Goal: Task Accomplishment & Management: Use online tool/utility

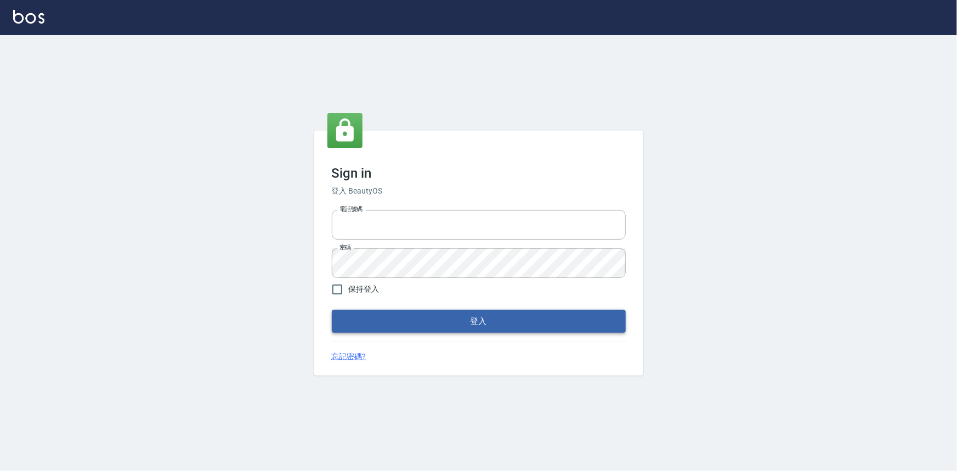
type input "0922670776"
click at [464, 318] on button "登入" at bounding box center [479, 321] width 294 height 23
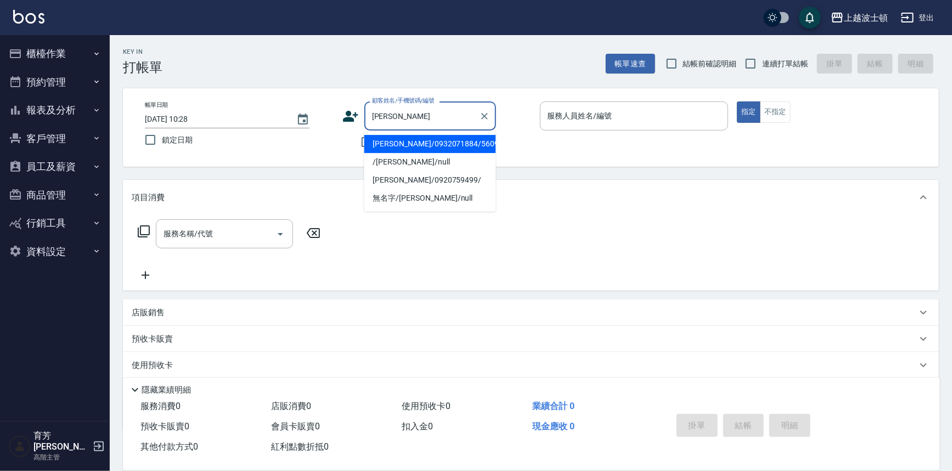
click at [428, 145] on li "[PERSON_NAME]/0932071884/560904" at bounding box center [430, 144] width 132 height 18
type input "[PERSON_NAME]/0932071884/560904"
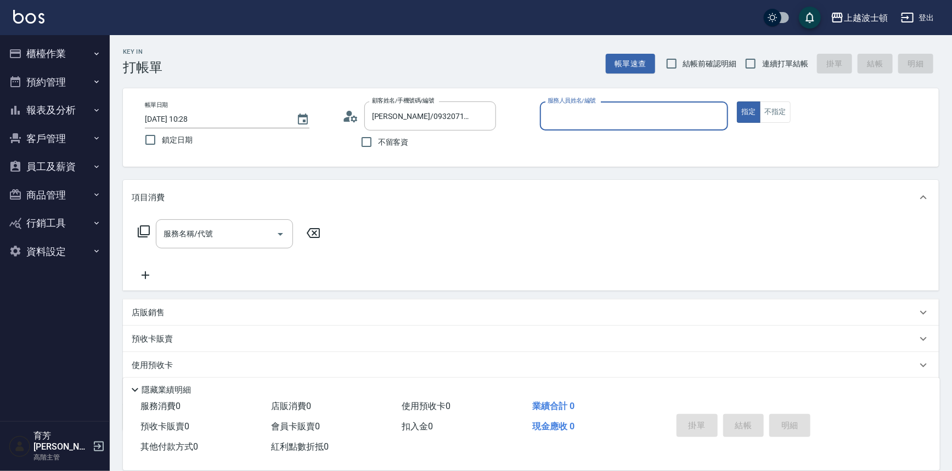
type input "Akemi-2"
click at [224, 231] on input "服務名稱/代號" at bounding box center [216, 233] width 111 height 19
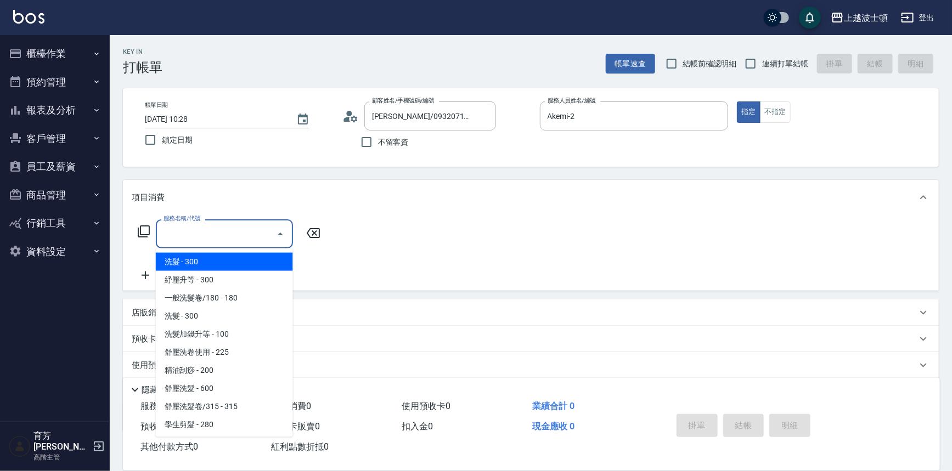
click at [259, 258] on span "洗髮 - 300" at bounding box center [224, 262] width 137 height 18
type input "洗髮(201)"
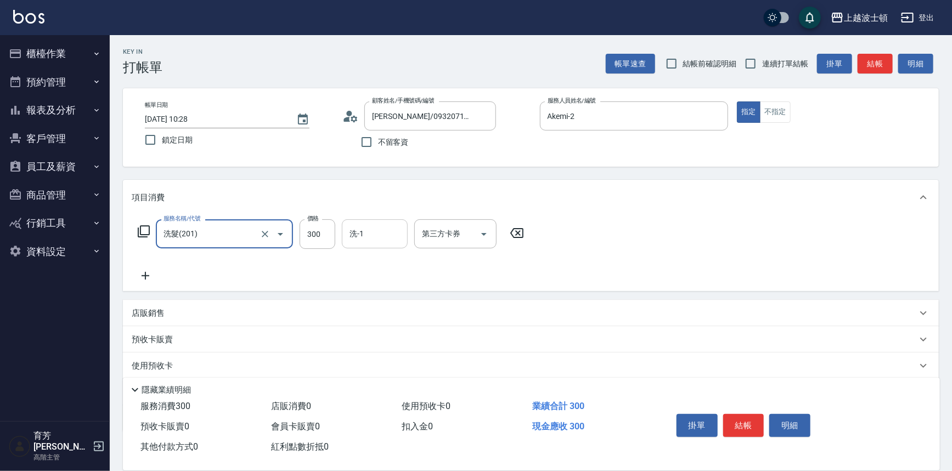
click at [369, 239] on input "洗-1" at bounding box center [375, 233] width 56 height 19
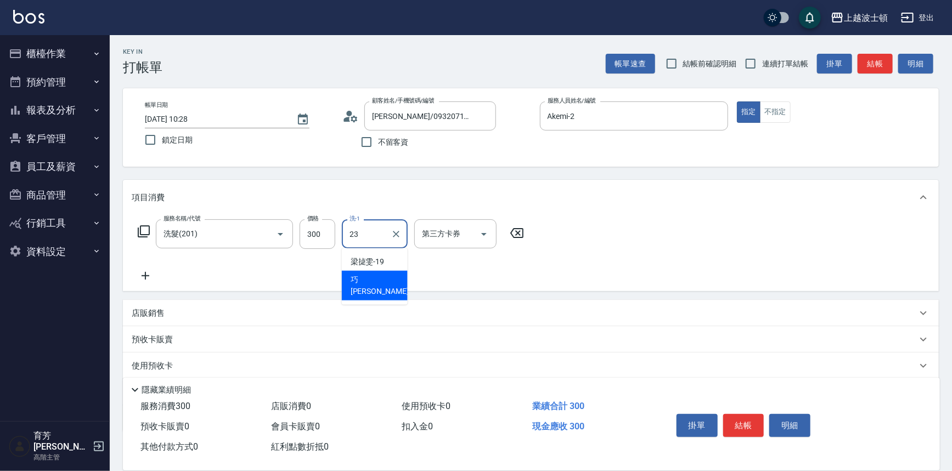
click at [376, 279] on div "[PERSON_NAME] -23" at bounding box center [375, 286] width 66 height 30
type input "[PERSON_NAME]-23"
click at [145, 275] on icon at bounding box center [146, 276] width 8 height 8
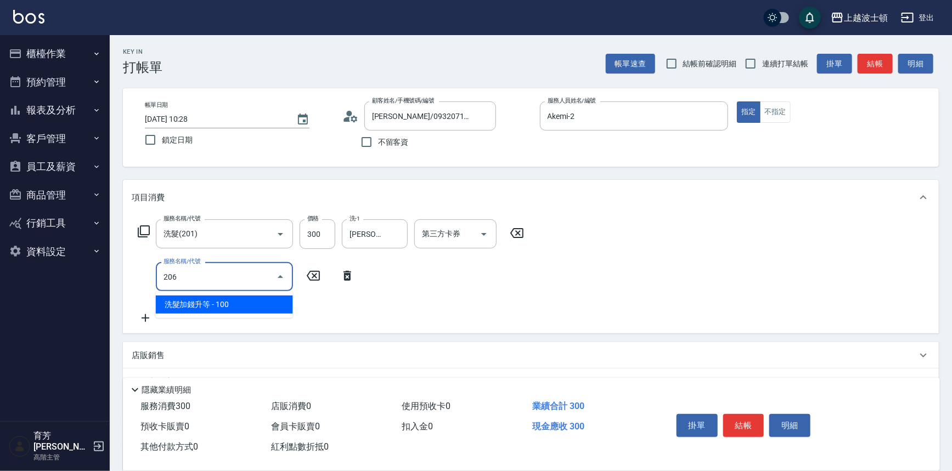
drag, startPoint x: 220, startPoint y: 307, endPoint x: 280, endPoint y: 283, distance: 65.0
click at [220, 306] on span "洗髮加錢升等 - 100" at bounding box center [224, 305] width 137 height 18
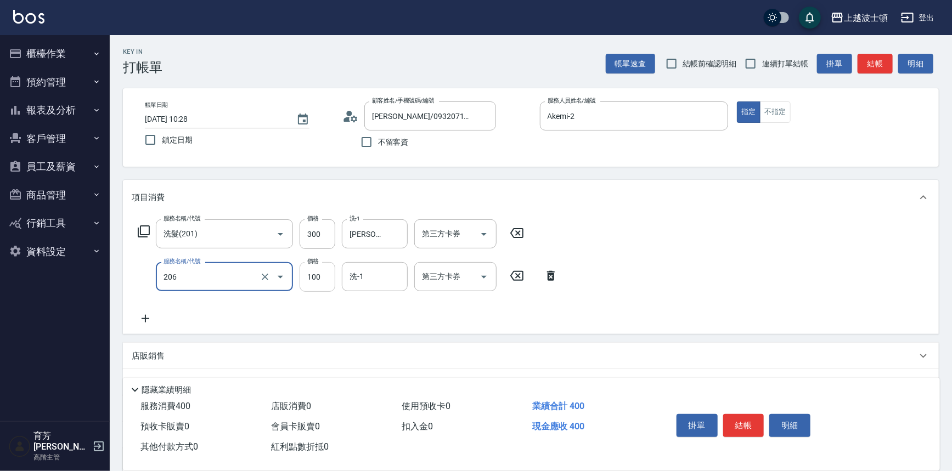
type input "洗髮加錢升等(206)"
click at [329, 269] on input "100" at bounding box center [318, 277] width 36 height 30
type input "50"
click at [360, 277] on input "洗-1" at bounding box center [375, 276] width 56 height 19
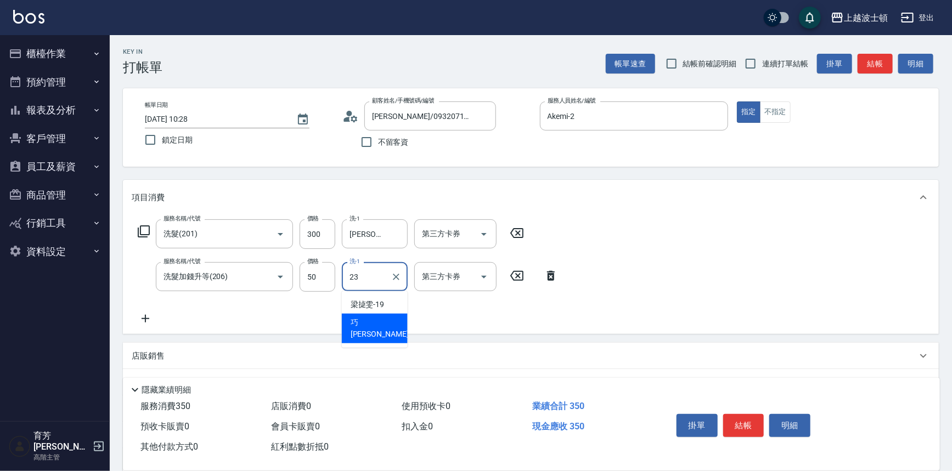
drag, startPoint x: 377, startPoint y: 320, endPoint x: 194, endPoint y: 318, distance: 182.7
click at [376, 321] on div "[PERSON_NAME] -23" at bounding box center [375, 329] width 66 height 30
type input "[PERSON_NAME]-23"
click at [148, 317] on icon at bounding box center [145, 318] width 27 height 13
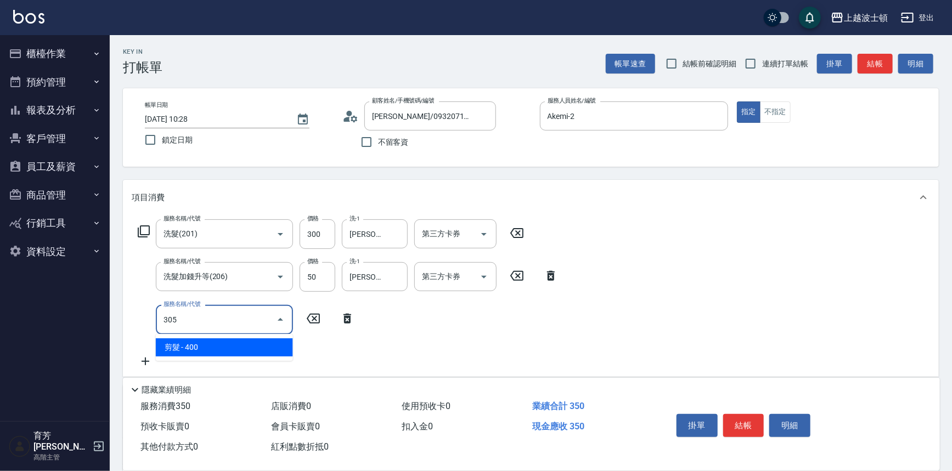
click at [226, 346] on span "剪髮 - 400" at bounding box center [224, 348] width 137 height 18
type input "剪髮(305)"
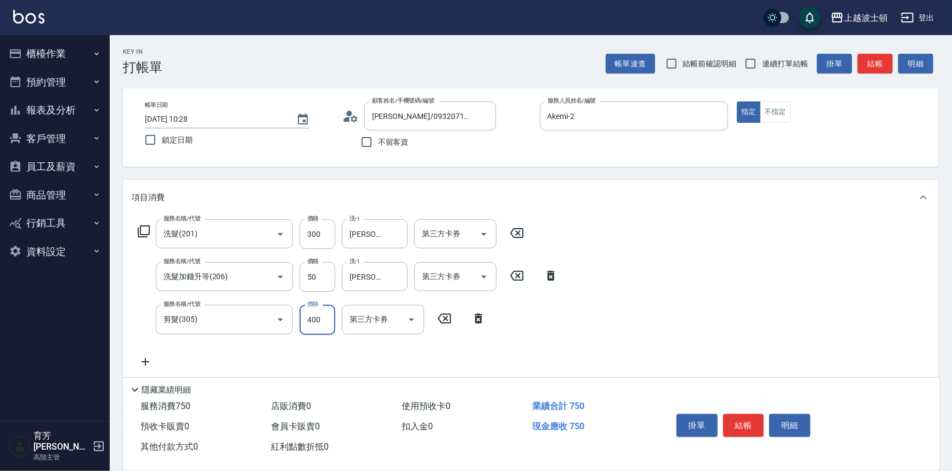
click at [317, 329] on input "400" at bounding box center [318, 320] width 36 height 30
type input "350"
click at [690, 295] on div "服務名稱/代號 洗髮(201) 服務名稱/代號 價格 300 價格 洗-1 巧莉-23 洗-1 第三方卡券 第三方卡券 服務名稱/代號 洗髮加錢升等(206)…" at bounding box center [531, 296] width 816 height 162
click at [738, 424] on button "結帳" at bounding box center [743, 425] width 41 height 23
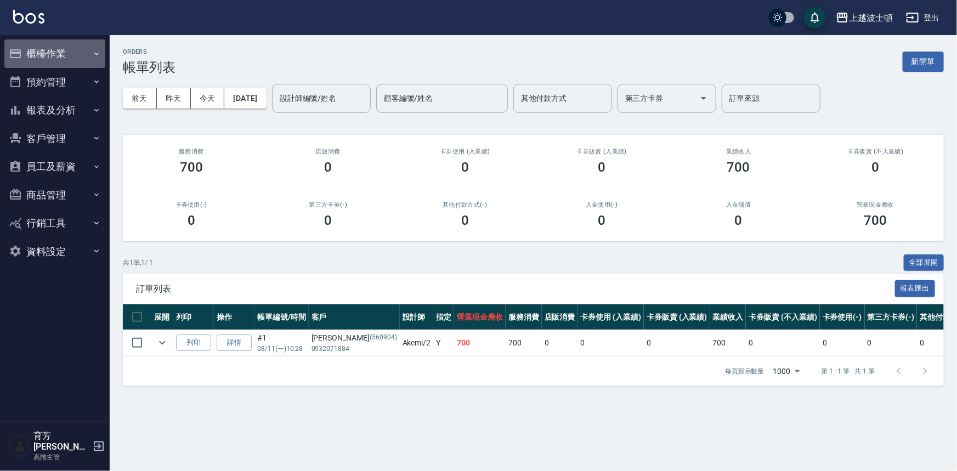
click at [57, 51] on button "櫃檯作業" at bounding box center [54, 54] width 101 height 29
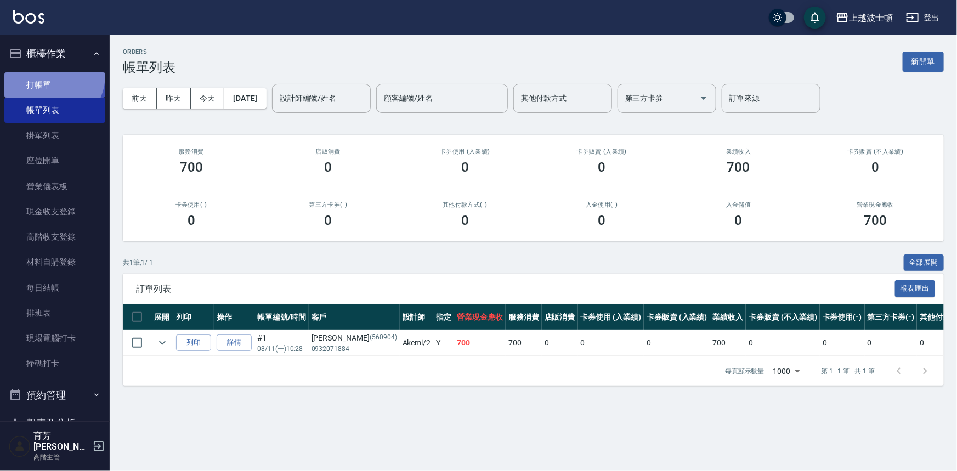
click at [50, 76] on link "打帳單" at bounding box center [54, 84] width 101 height 25
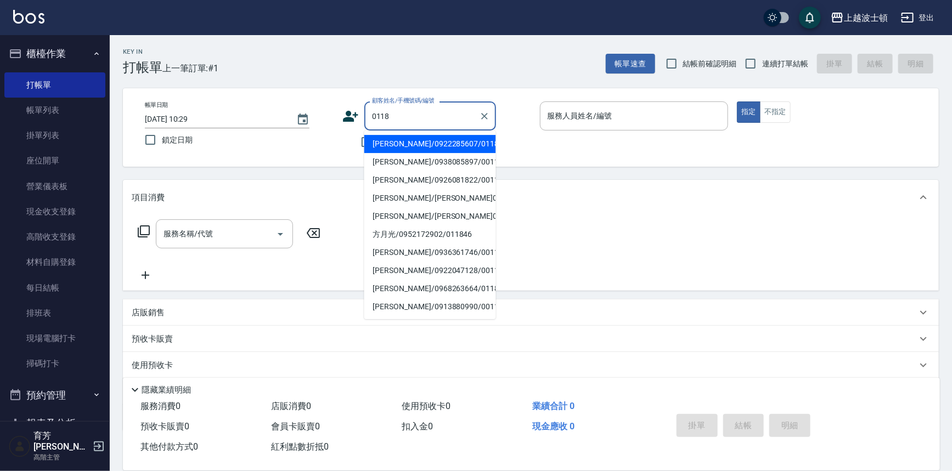
click at [388, 143] on li "[PERSON_NAME]/0922285607/0118" at bounding box center [430, 144] width 132 height 18
type input "[PERSON_NAME]/0922285607/0118"
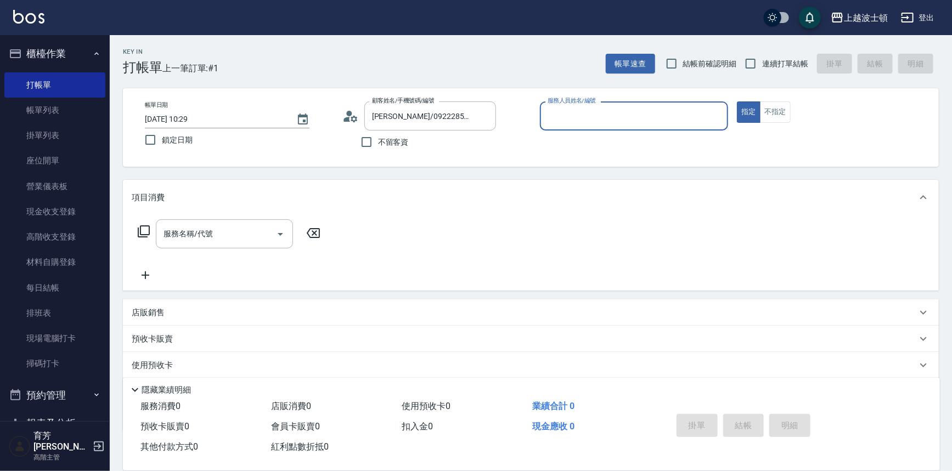
type input "Akemi-2"
click at [345, 115] on icon at bounding box center [350, 116] width 16 height 16
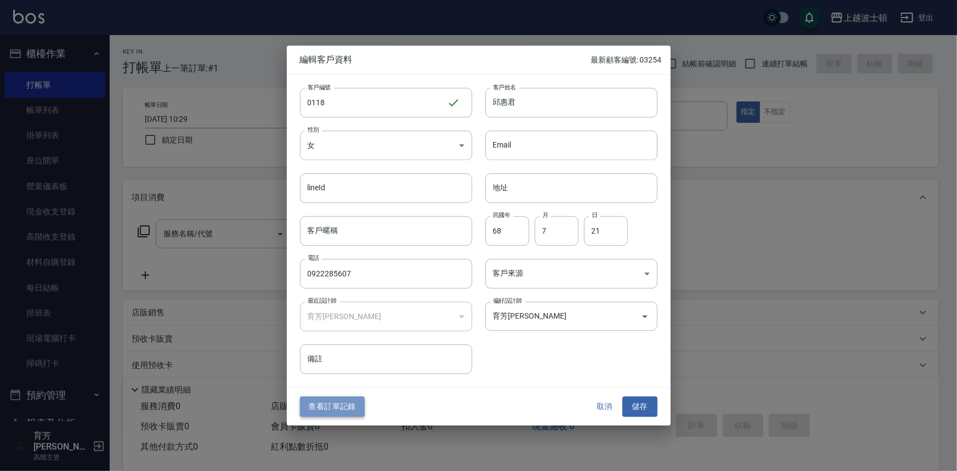
click at [337, 404] on button "查看訂單記錄" at bounding box center [332, 407] width 65 height 20
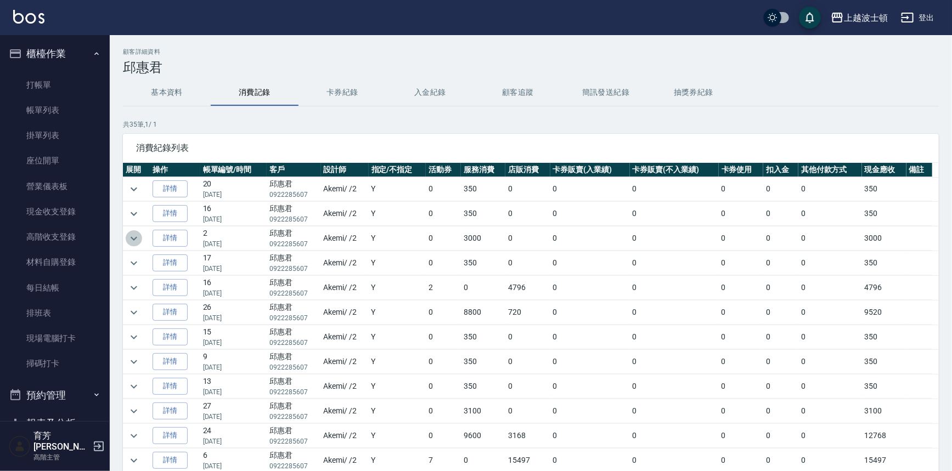
click at [138, 236] on icon "expand row" at bounding box center [133, 238] width 13 height 13
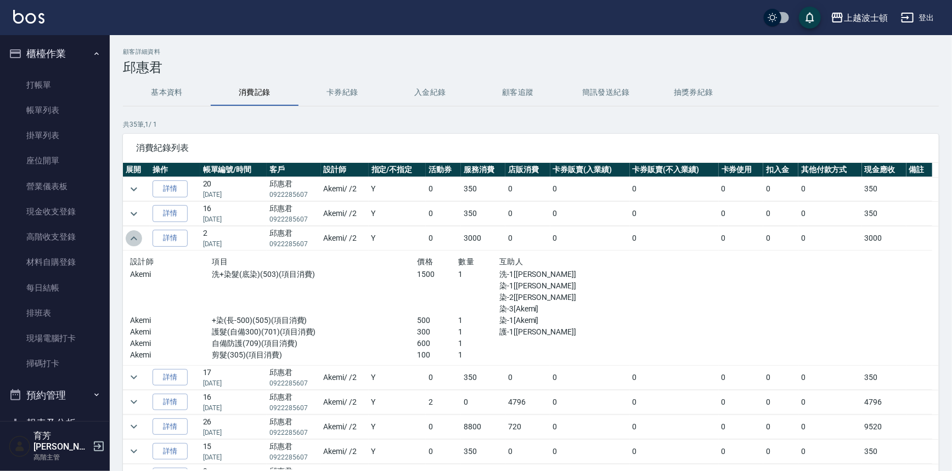
click at [140, 237] on icon "expand row" at bounding box center [133, 238] width 13 height 13
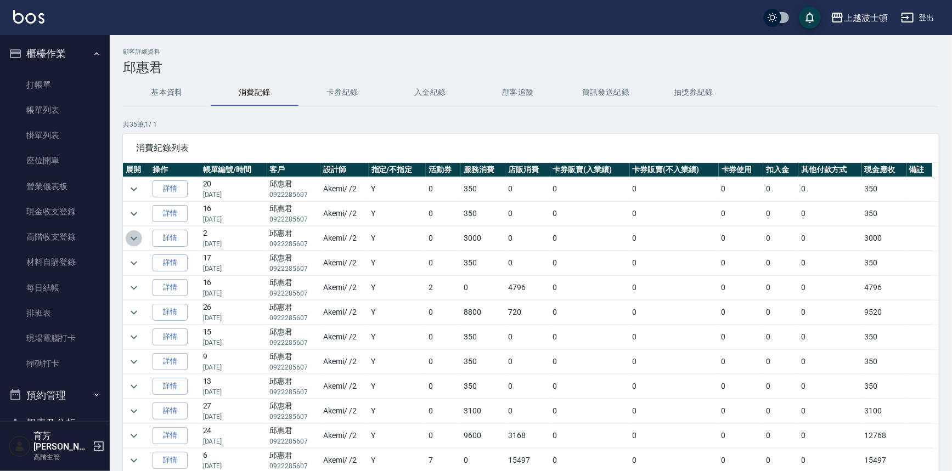
click at [133, 232] on icon "expand row" at bounding box center [133, 238] width 13 height 13
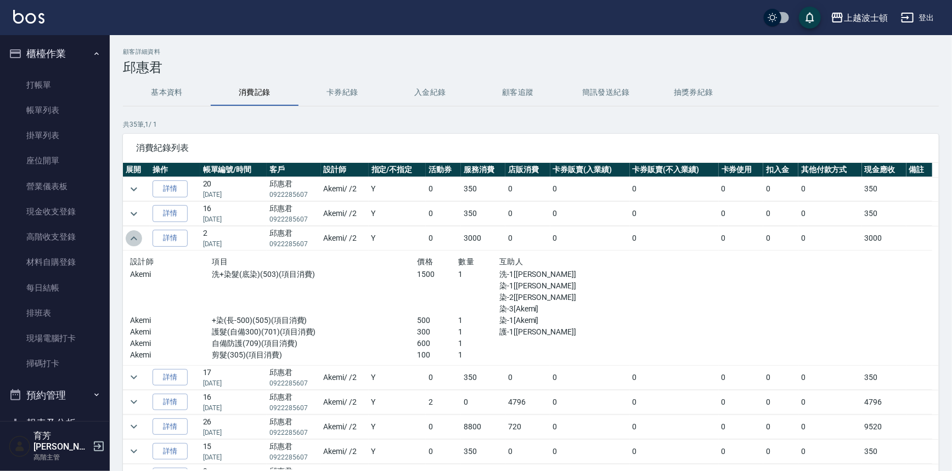
click at [133, 232] on icon "expand row" at bounding box center [133, 238] width 13 height 13
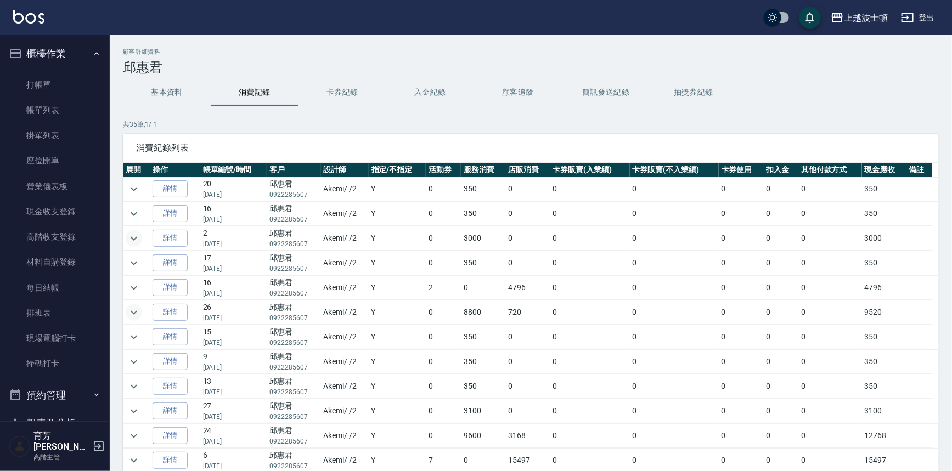
click at [134, 313] on icon "expand row" at bounding box center [133, 312] width 13 height 13
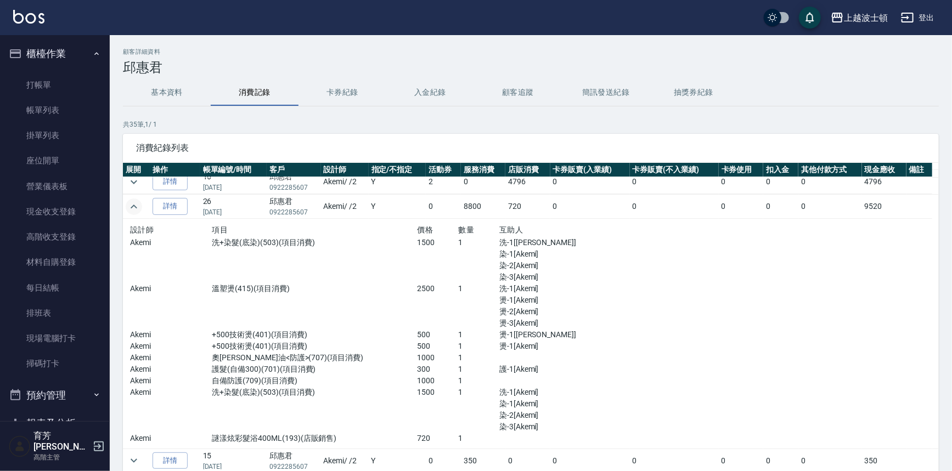
scroll to position [111, 0]
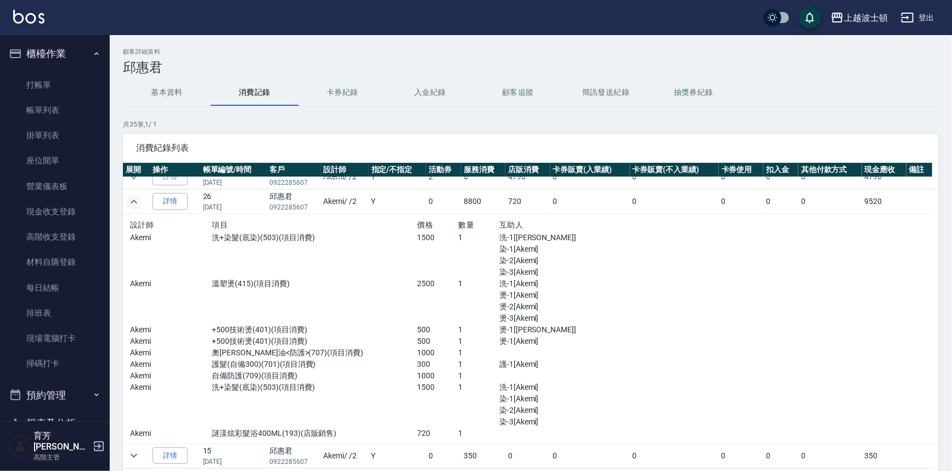
click at [135, 199] on icon "expand row" at bounding box center [133, 201] width 13 height 13
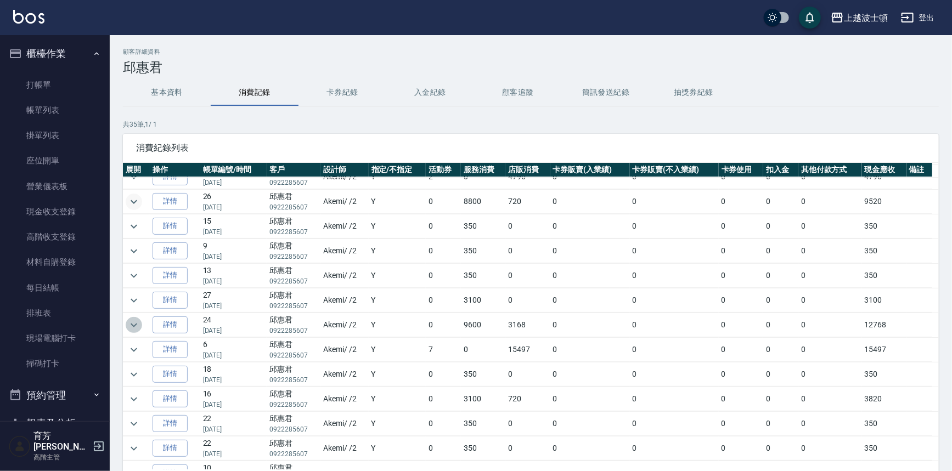
click at [134, 320] on icon "expand row" at bounding box center [133, 325] width 13 height 13
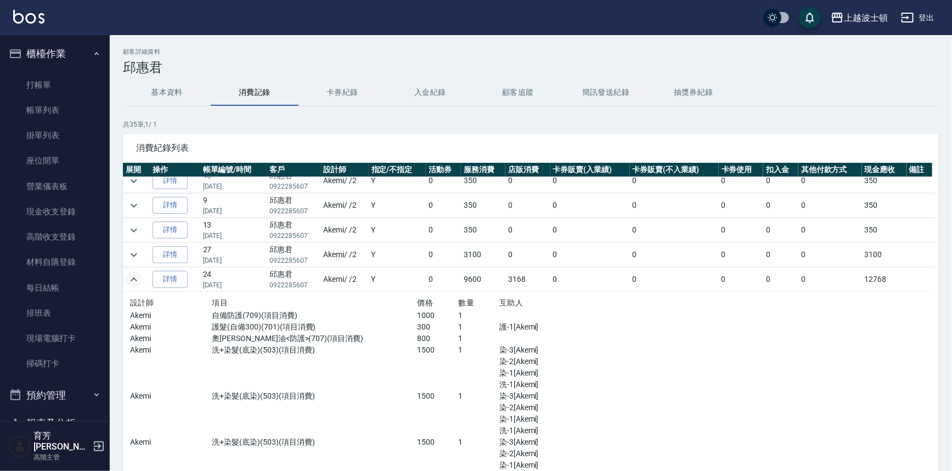
scroll to position [141, 0]
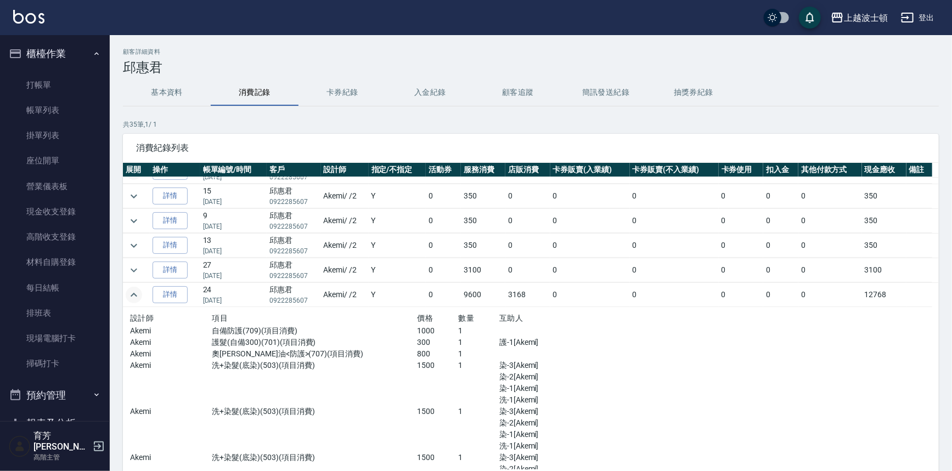
click at [127, 294] on icon "expand row" at bounding box center [133, 295] width 13 height 13
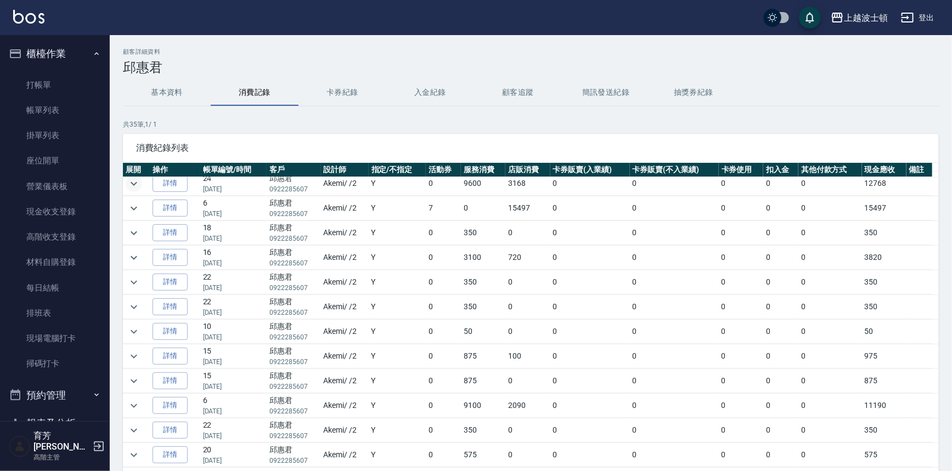
scroll to position [256, 0]
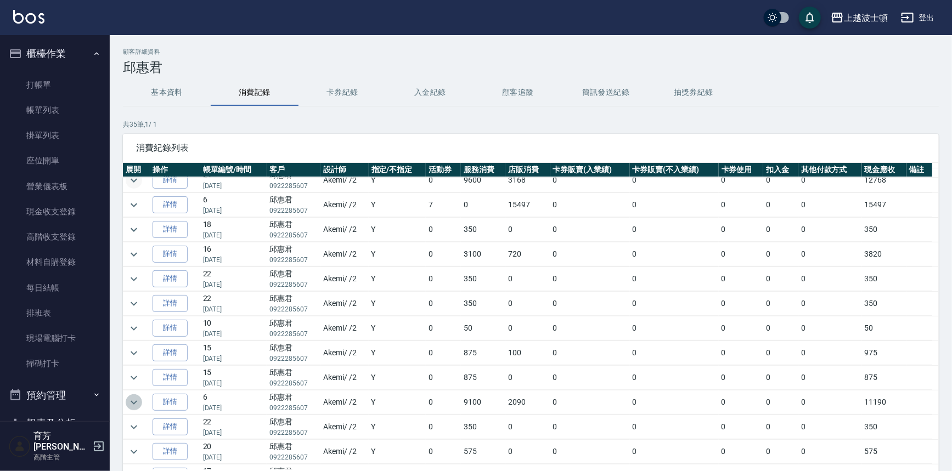
click at [131, 397] on icon "expand row" at bounding box center [133, 402] width 13 height 13
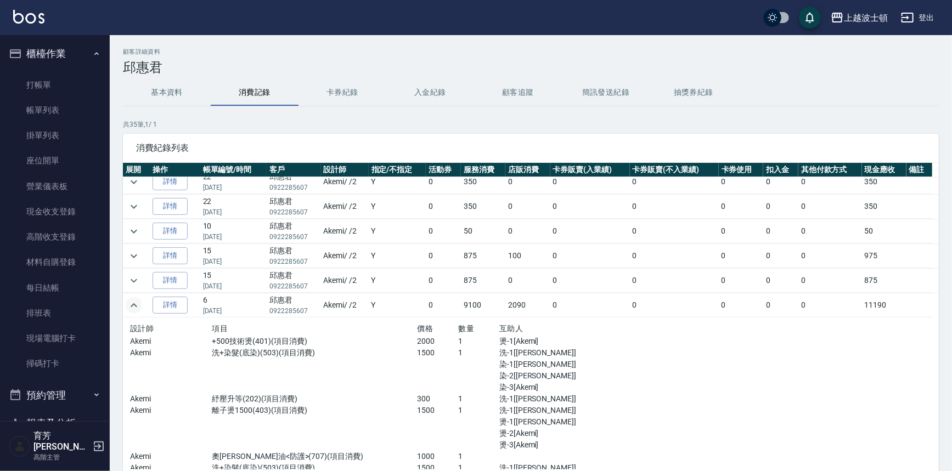
scroll to position [0, 0]
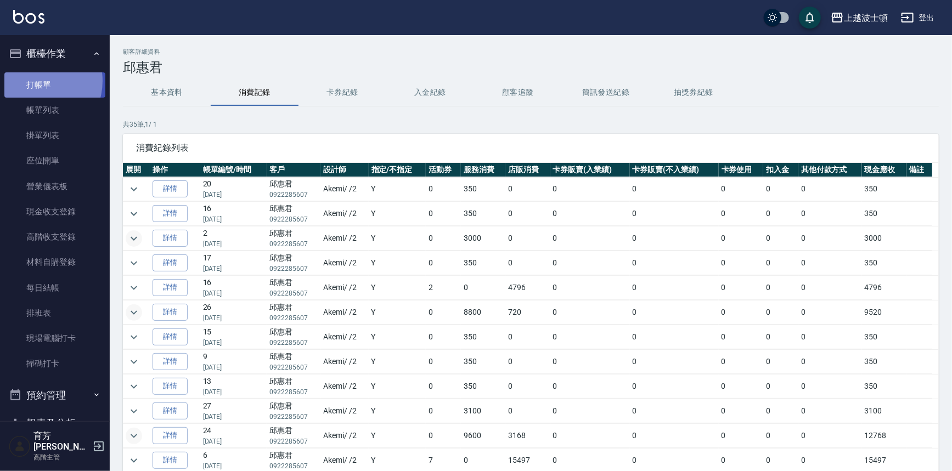
click at [34, 81] on link "打帳單" at bounding box center [54, 84] width 101 height 25
